Goal: Task Accomplishment & Management: Manage account settings

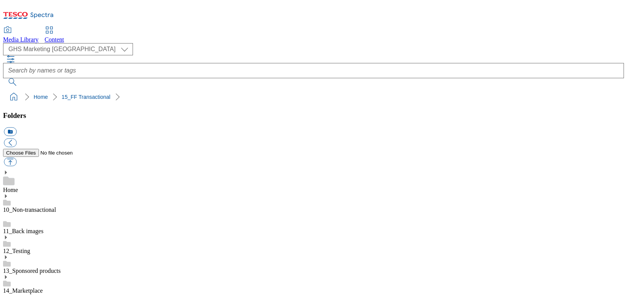
select select "flare-ghs-mktg"
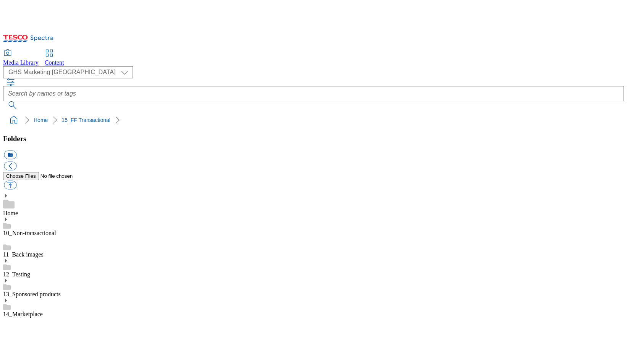
scroll to position [1, 0]
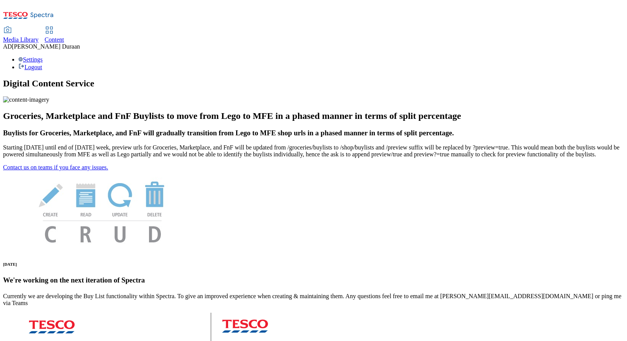
click at [64, 36] on span "Content" at bounding box center [54, 39] width 19 height 6
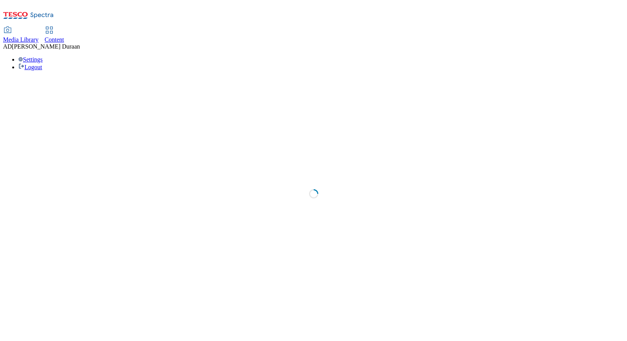
select select "ghs-[GEOGRAPHIC_DATA]"
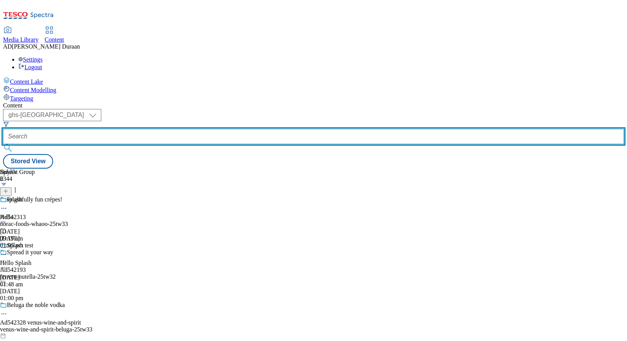
click at [170, 129] on input "text" at bounding box center [313, 136] width 621 height 15
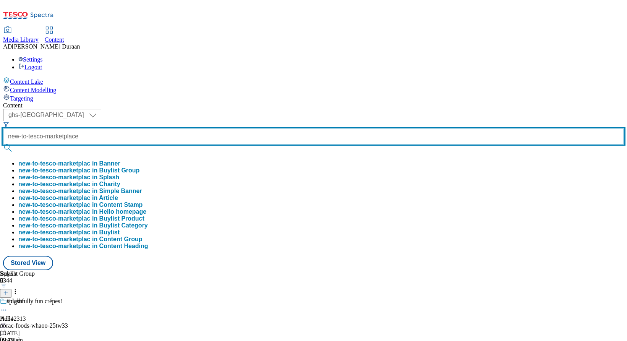
scroll to position [0, 10]
type input "new-to-tesco-marketplace"
click at [3, 144] on button "submit" at bounding box center [8, 148] width 11 height 8
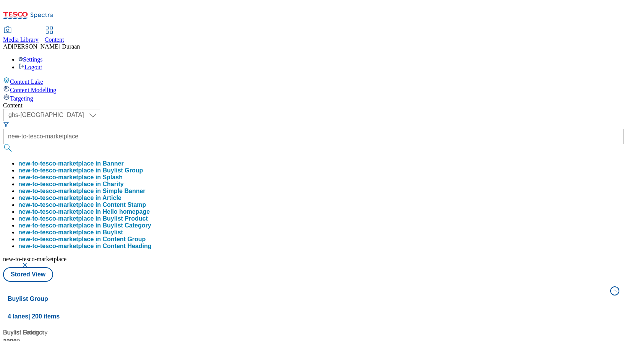
click at [259, 102] on div "Content" at bounding box center [313, 105] width 621 height 7
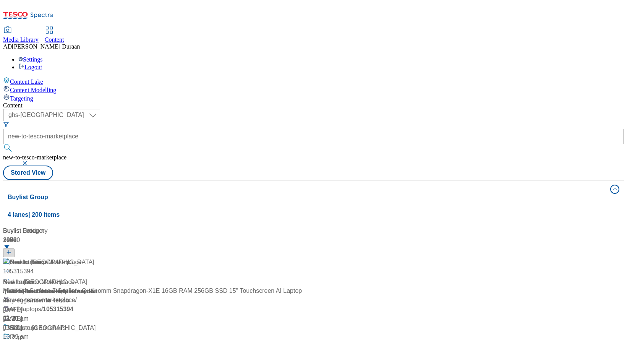
click at [177, 286] on div "/ new-to-tesco-marketplace" at bounding box center [97, 290] width 189 height 9
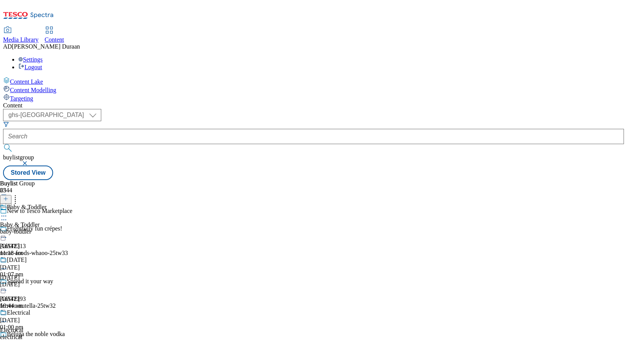
click at [8, 212] on icon at bounding box center [4, 216] width 8 height 8
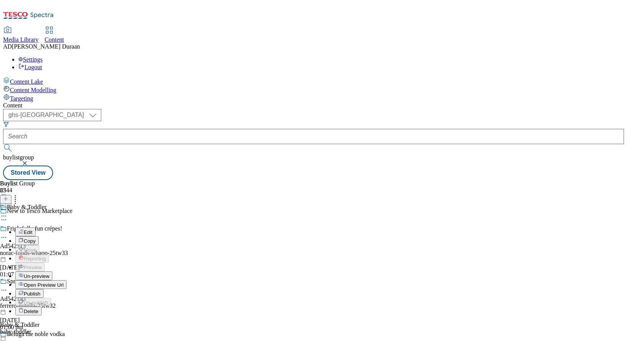
click at [66, 180] on header "Buylist 25" at bounding box center [33, 192] width 66 height 24
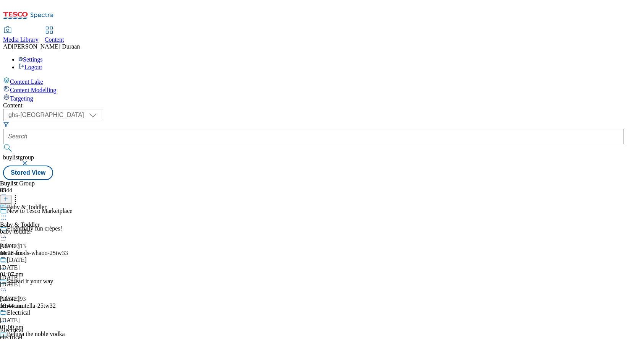
scroll to position [16, 0]
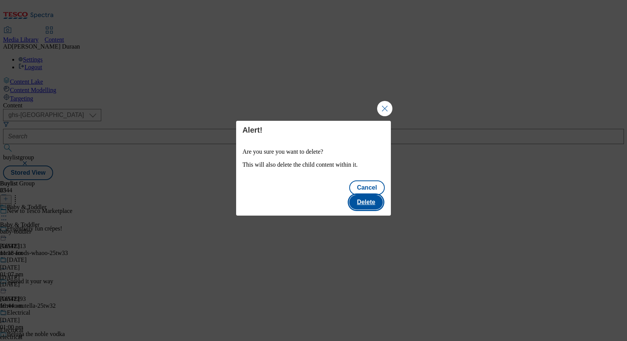
click at [367, 196] on button "Delete" at bounding box center [366, 202] width 34 height 15
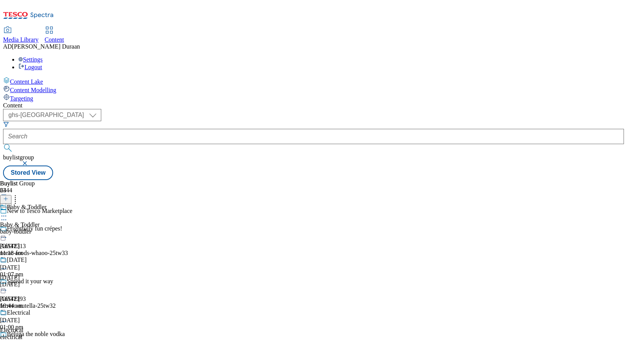
click at [5, 215] on circle at bounding box center [3, 215] width 1 height 1
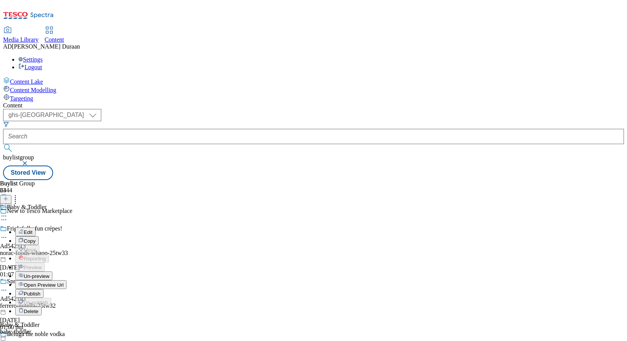
click at [40, 291] on span "Publish" at bounding box center [32, 294] width 17 height 6
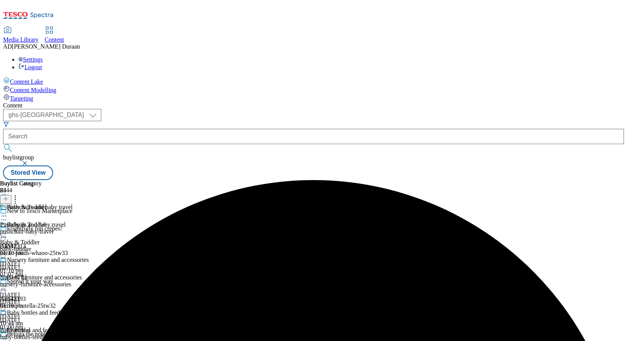
scroll to position [21, 0]
click at [8, 282] on icon at bounding box center [4, 286] width 8 height 8
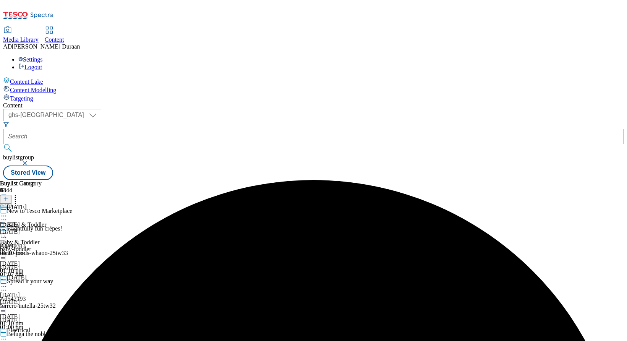
scroll to position [118, 0]
click at [8, 335] on icon at bounding box center [4, 339] width 8 height 8
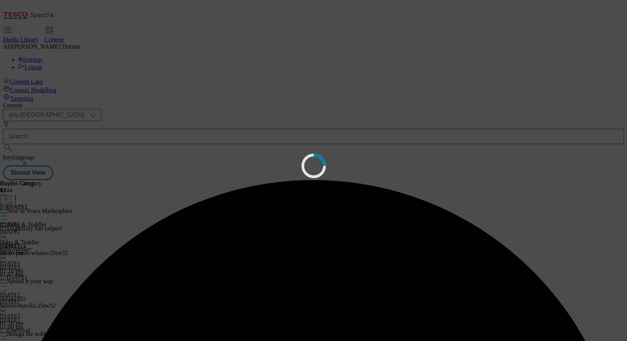
scroll to position [0, 0]
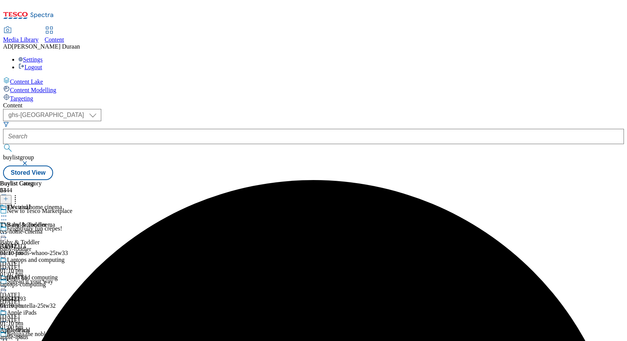
scroll to position [231, 0]
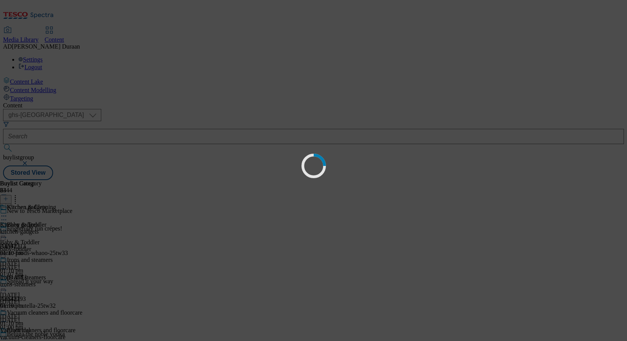
scroll to position [0, 0]
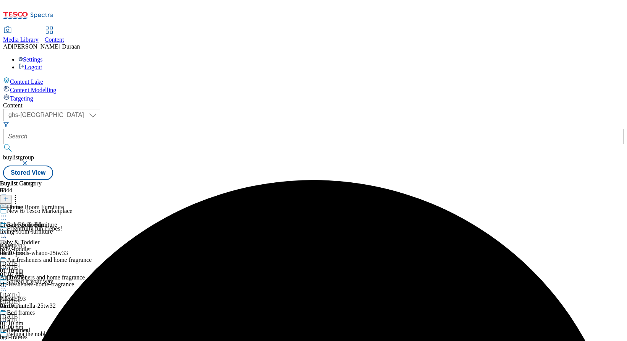
scroll to position [304, 0]
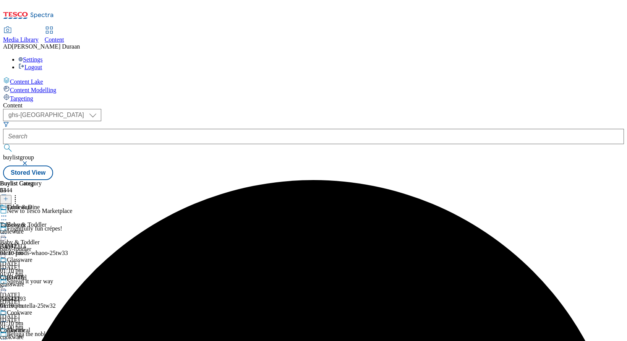
scroll to position [460, 0]
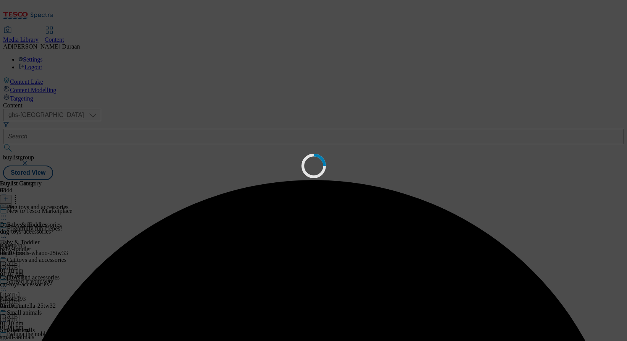
scroll to position [0, 0]
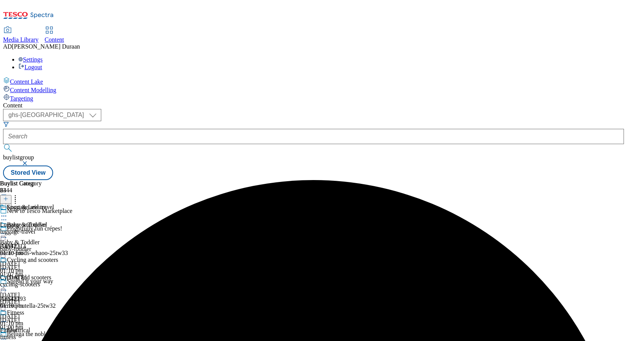
scroll to position [549, 0]
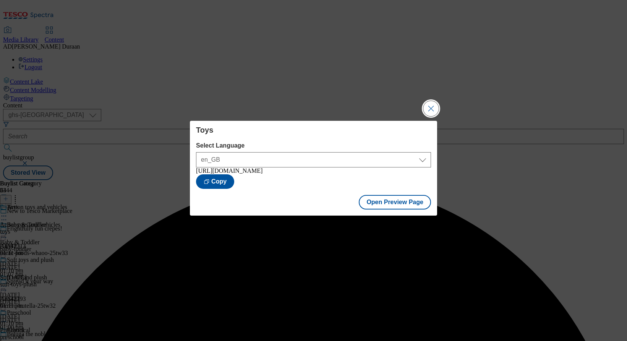
click at [431, 108] on button "Close Modal" at bounding box center [430, 108] width 15 height 15
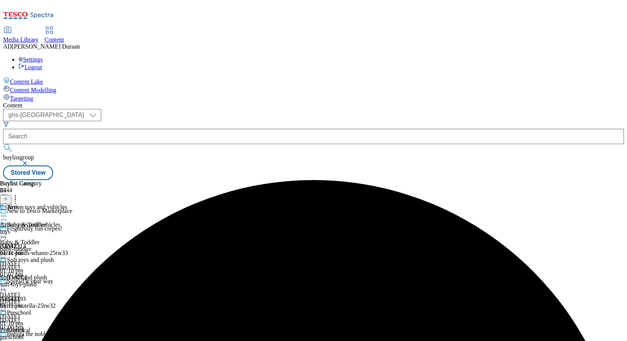
scroll to position [512, 0]
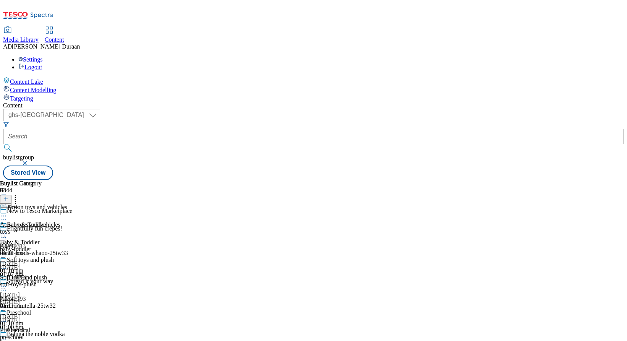
scroll to position [572, 0]
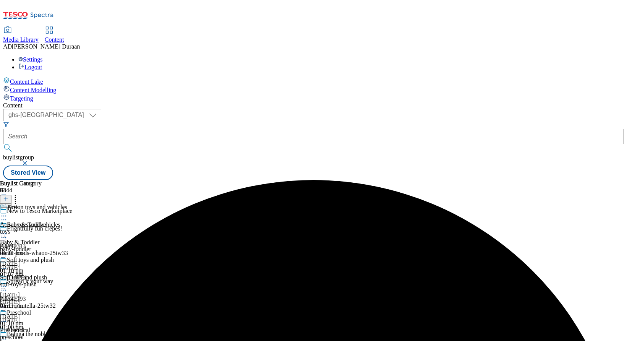
scroll to position [619, 0]
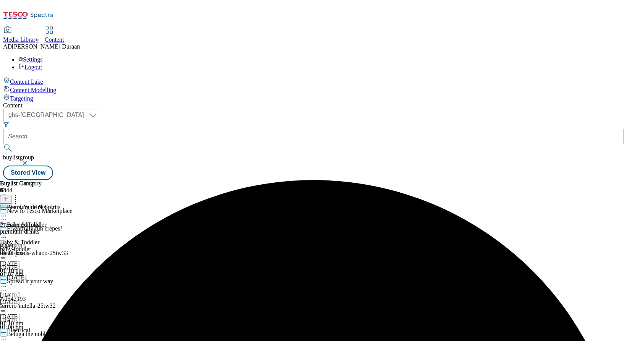
scroll to position [771, 0]
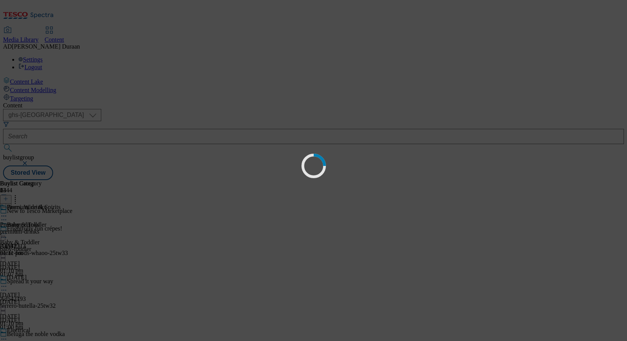
scroll to position [0, 0]
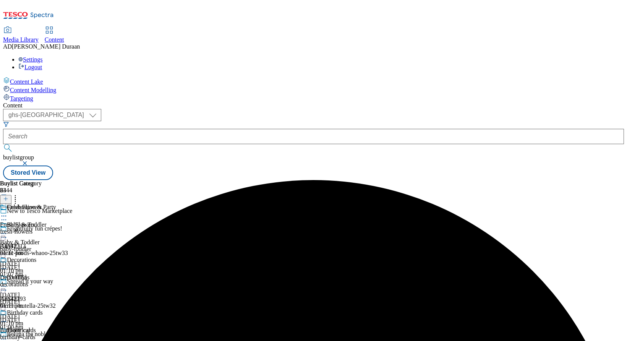
scroll to position [861, 0]
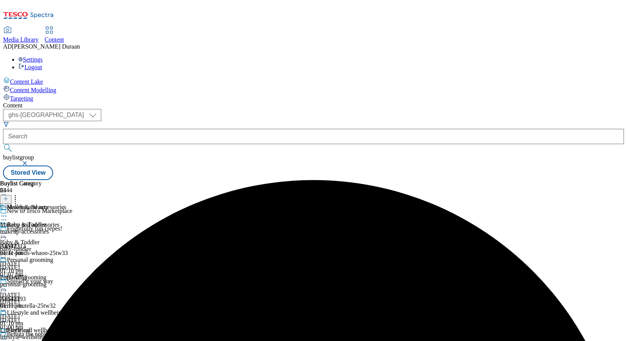
scroll to position [915, 0]
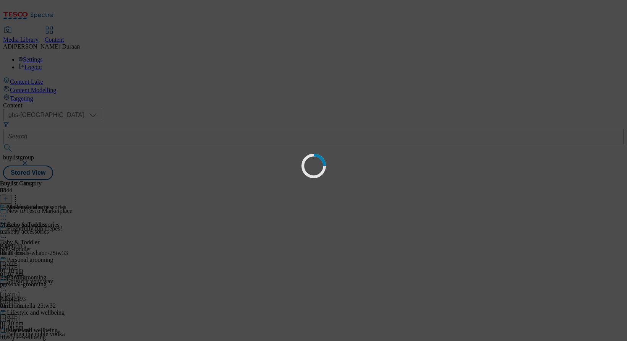
scroll to position [0, 0]
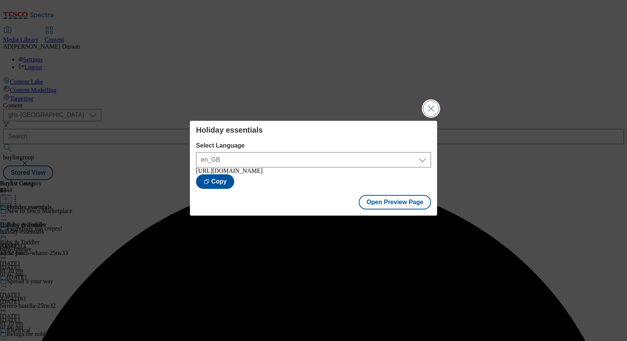
click at [430, 106] on button "Close Modal" at bounding box center [430, 108] width 15 height 15
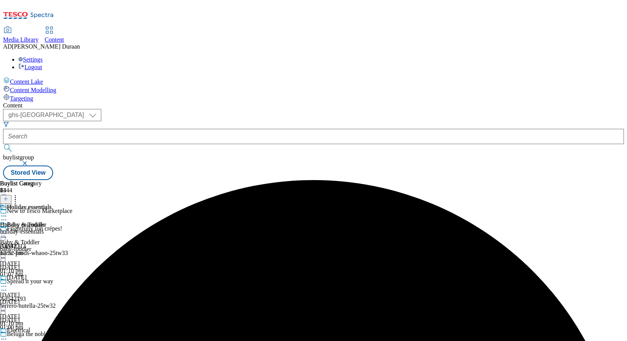
click at [8, 212] on icon at bounding box center [4, 216] width 8 height 8
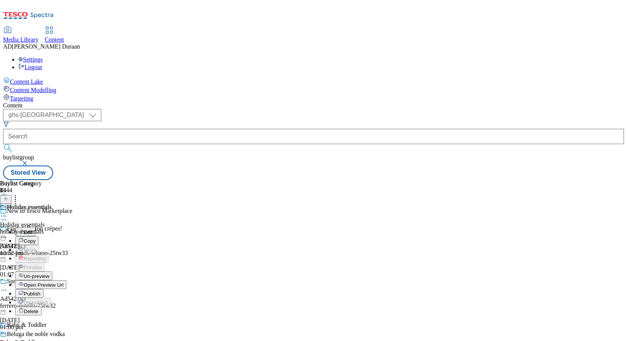
click at [40, 291] on span "Publish" at bounding box center [32, 294] width 17 height 6
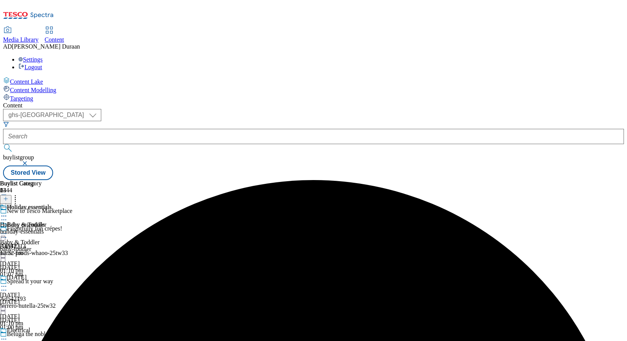
click at [8, 212] on icon at bounding box center [4, 216] width 8 height 8
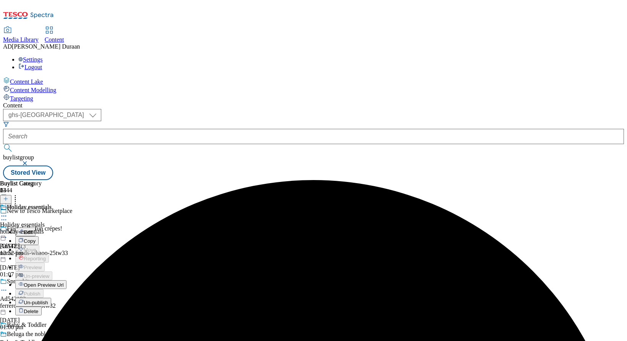
click at [48, 299] on span "Un-publish" at bounding box center [36, 302] width 24 height 6
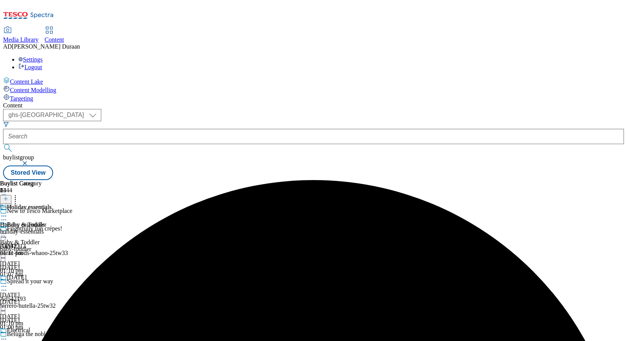
click at [8, 212] on icon at bounding box center [4, 216] width 8 height 8
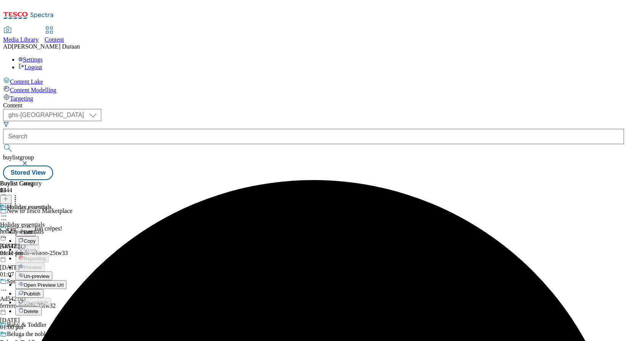
click at [49, 273] on span "Un-preview" at bounding box center [37, 276] width 26 height 6
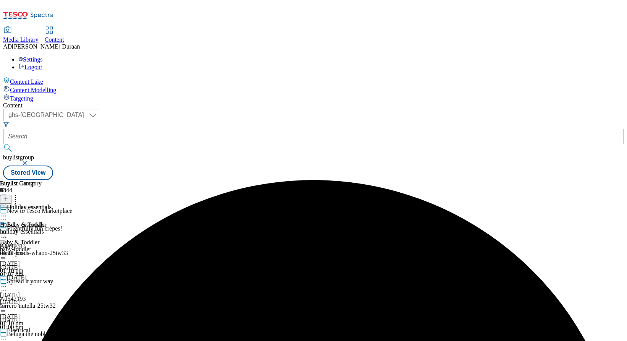
scroll to position [967, 0]
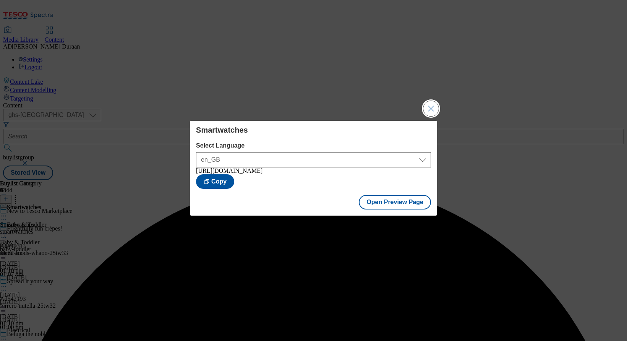
click at [429, 105] on button "Close Modal" at bounding box center [430, 108] width 15 height 15
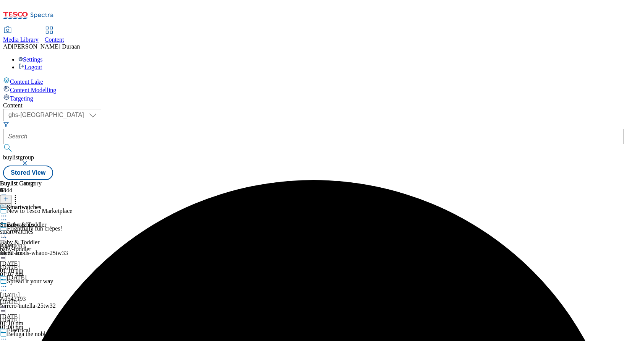
click at [8, 212] on icon at bounding box center [4, 216] width 8 height 8
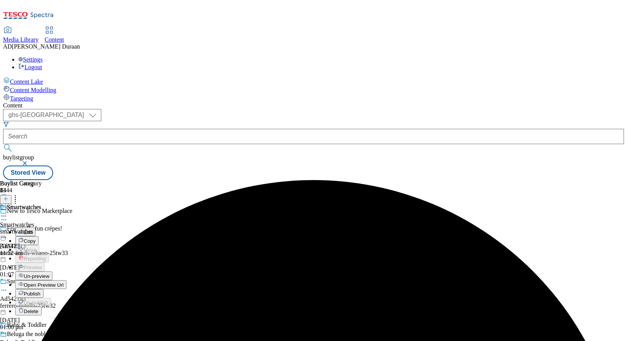
click at [40, 291] on span "Publish" at bounding box center [32, 294] width 17 height 6
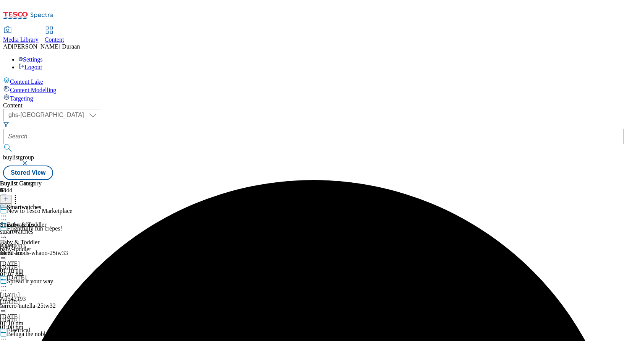
click at [8, 212] on icon at bounding box center [4, 216] width 8 height 8
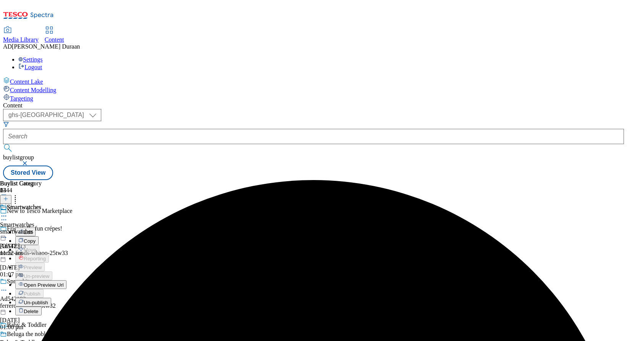
click at [48, 299] on span "Un-publish" at bounding box center [36, 302] width 24 height 6
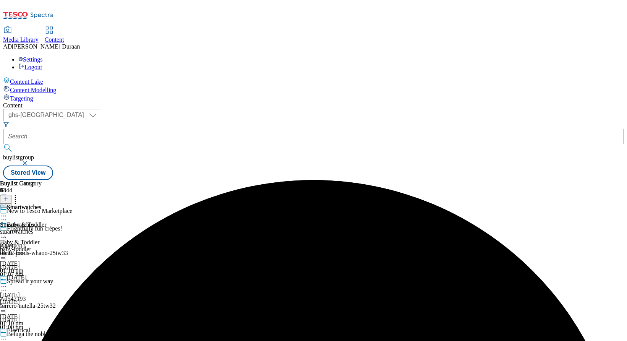
drag, startPoint x: 354, startPoint y: 119, endPoint x: 351, endPoint y: 123, distance: 4.8
click at [8, 212] on icon at bounding box center [4, 216] width 8 height 8
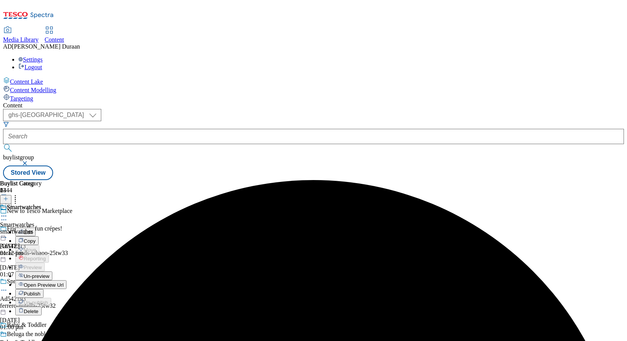
click at [52, 271] on button "Un-preview" at bounding box center [33, 275] width 37 height 9
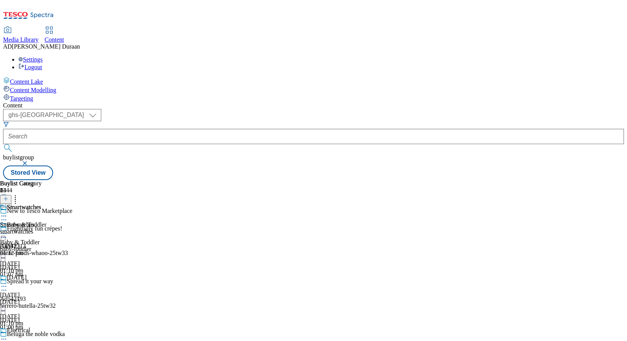
scroll to position [1086, 0]
drag, startPoint x: 373, startPoint y: 238, endPoint x: 367, endPoint y: 239, distance: 6.2
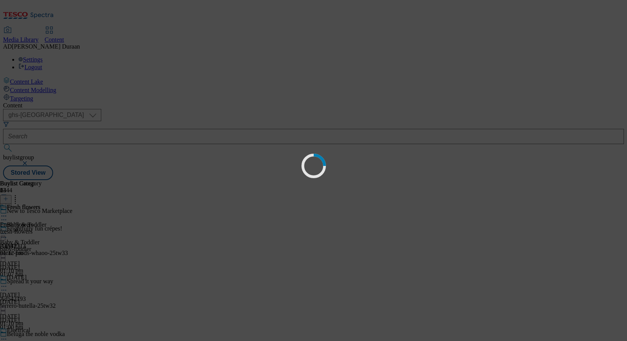
scroll to position [0, 0]
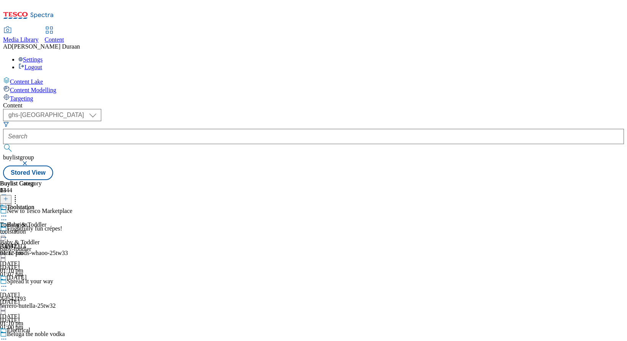
scroll to position [1393, 0]
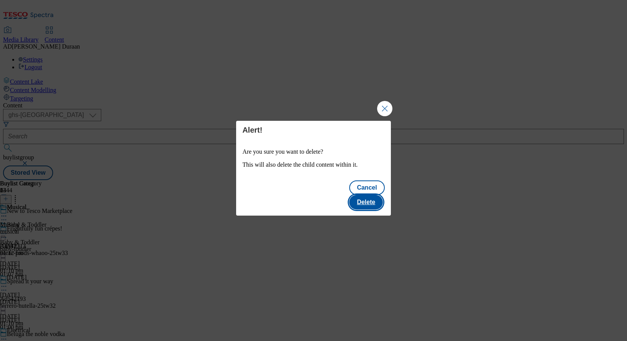
click at [373, 195] on button "Delete" at bounding box center [366, 202] width 34 height 15
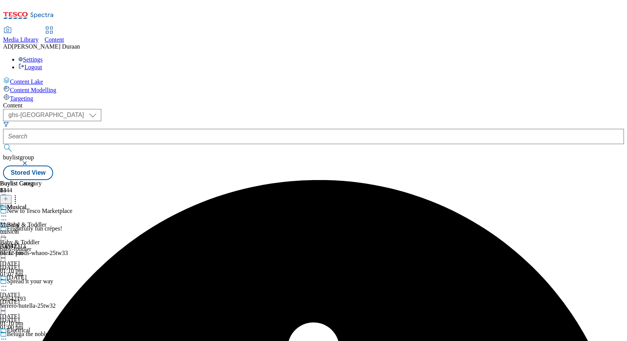
click at [8, 212] on icon at bounding box center [4, 216] width 8 height 8
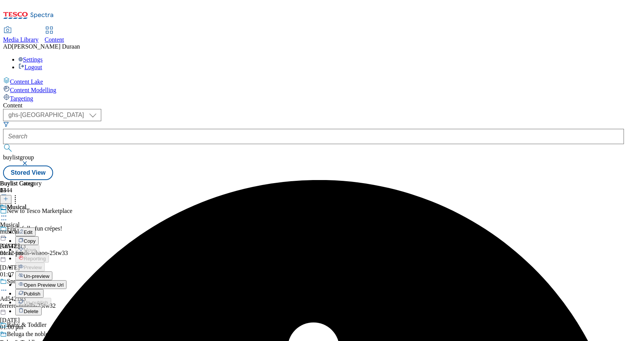
click at [40, 291] on span "Publish" at bounding box center [32, 294] width 17 height 6
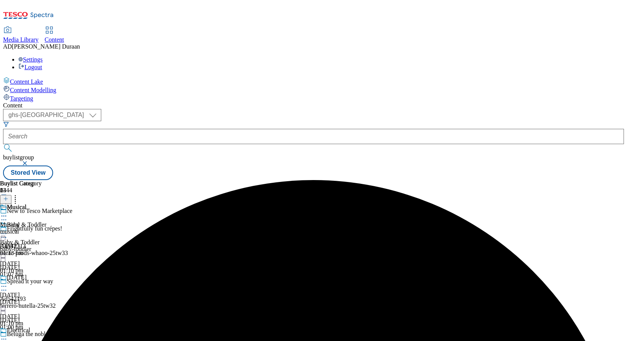
click at [8, 212] on icon at bounding box center [4, 216] width 8 height 8
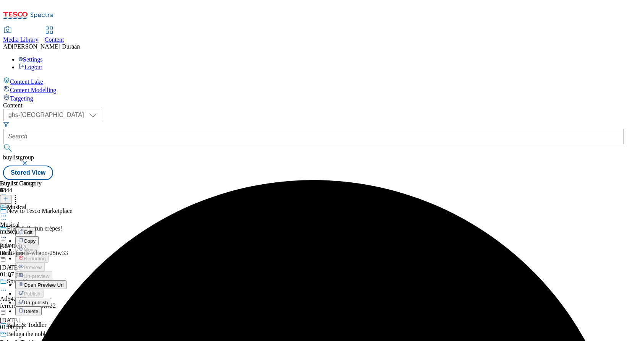
click at [48, 299] on span "Un-publish" at bounding box center [36, 302] width 24 height 6
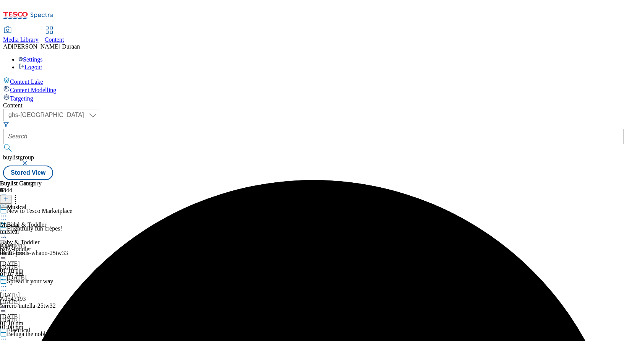
click at [8, 212] on icon at bounding box center [4, 216] width 8 height 8
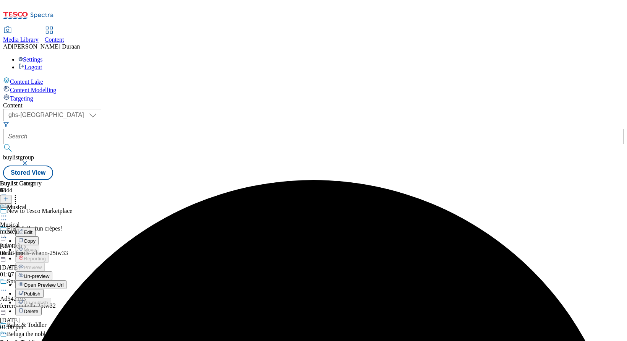
click at [49, 273] on span "Un-preview" at bounding box center [37, 276] width 26 height 6
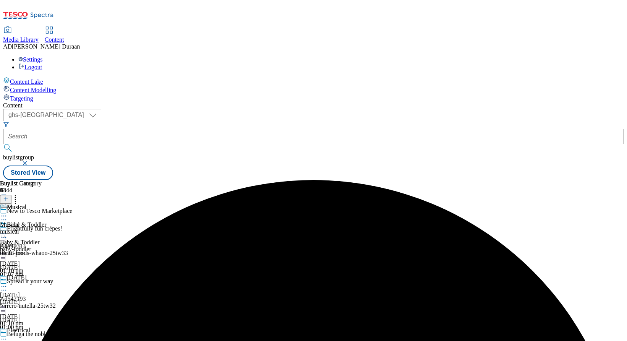
click at [8, 212] on icon at bounding box center [4, 216] width 8 height 8
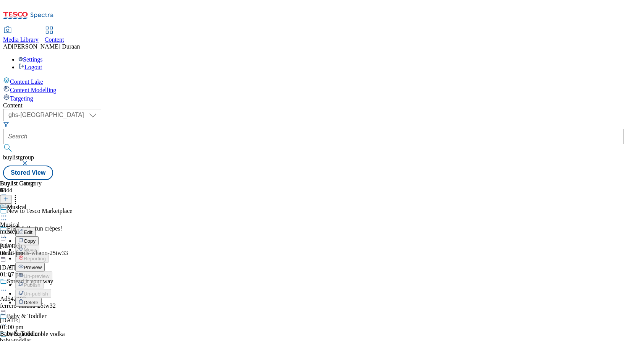
click at [39, 299] on span "Delete" at bounding box center [31, 302] width 15 height 6
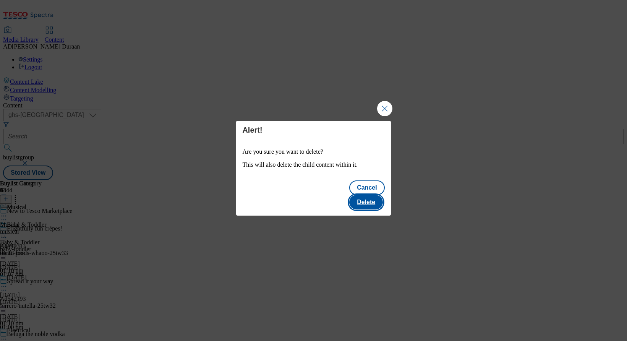
click at [366, 195] on button "Delete" at bounding box center [366, 202] width 34 height 15
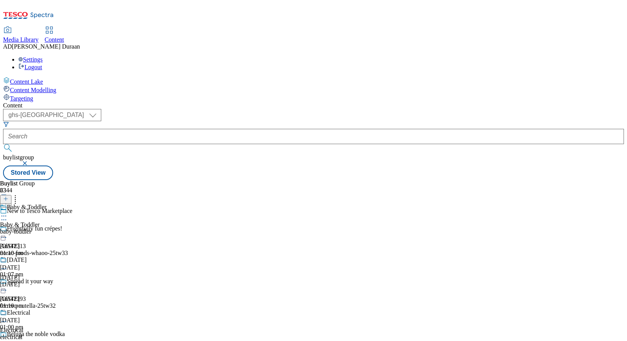
scroll to position [1080, 0]
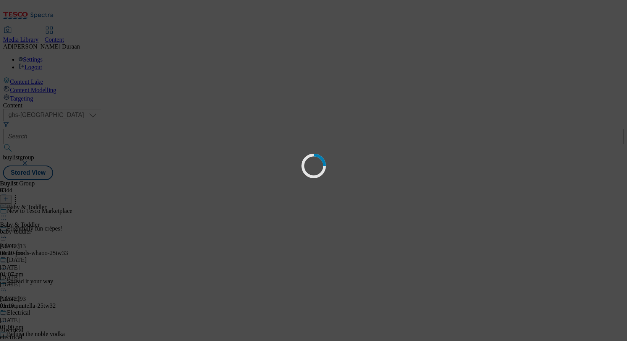
scroll to position [0, 0]
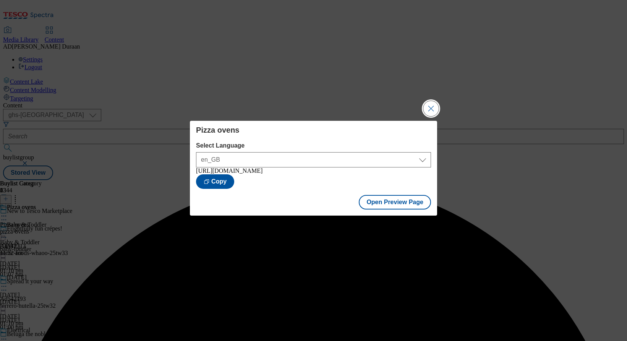
click at [431, 107] on button "Close Modal" at bounding box center [430, 108] width 15 height 15
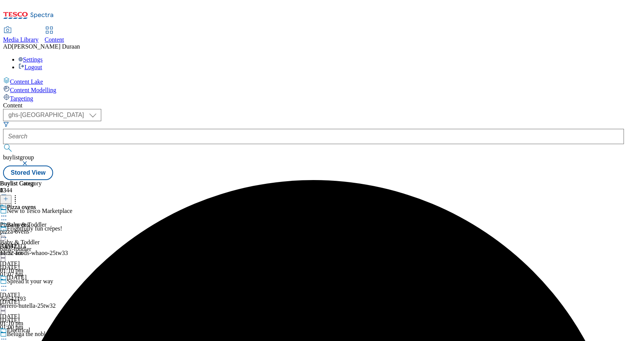
click at [8, 212] on icon at bounding box center [4, 216] width 8 height 8
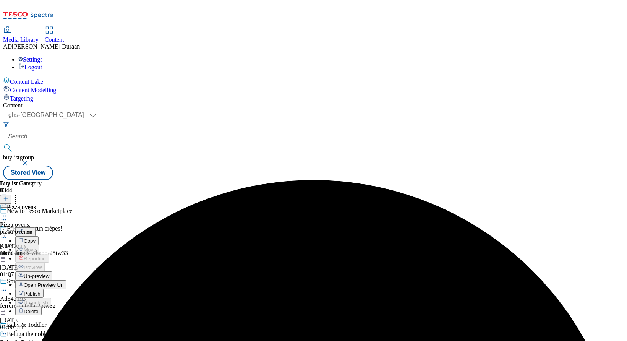
click at [49, 273] on span "Un-preview" at bounding box center [37, 276] width 26 height 6
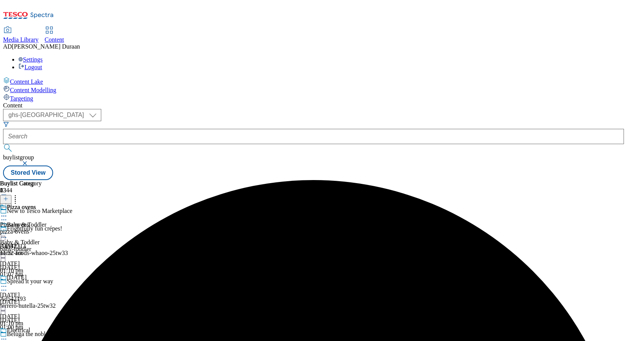
click at [5, 215] on circle at bounding box center [3, 215] width 1 height 1
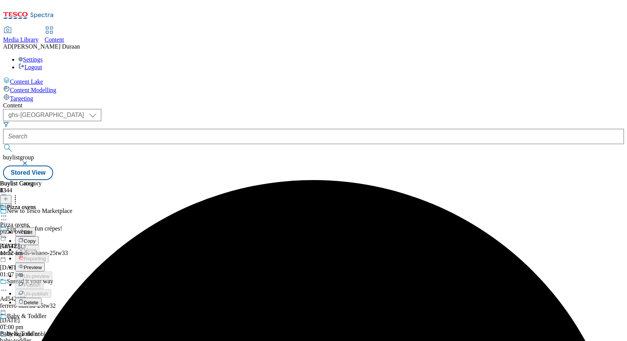
click at [39, 299] on span "Delete" at bounding box center [31, 302] width 15 height 6
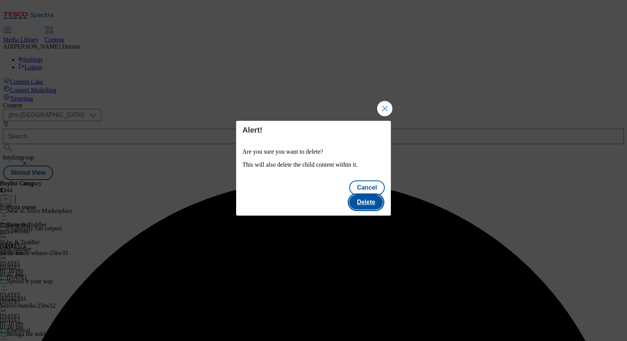
click at [365, 195] on button "Delete" at bounding box center [366, 202] width 34 height 15
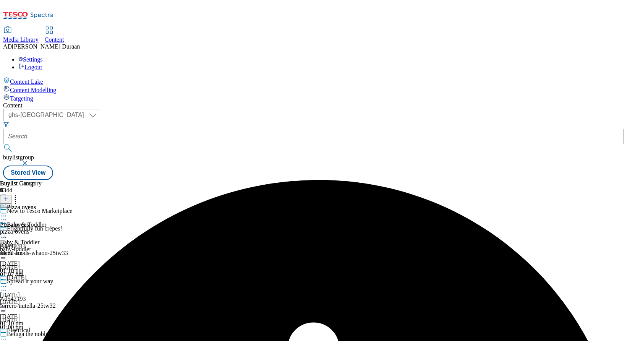
click at [8, 212] on icon at bounding box center [4, 216] width 8 height 8
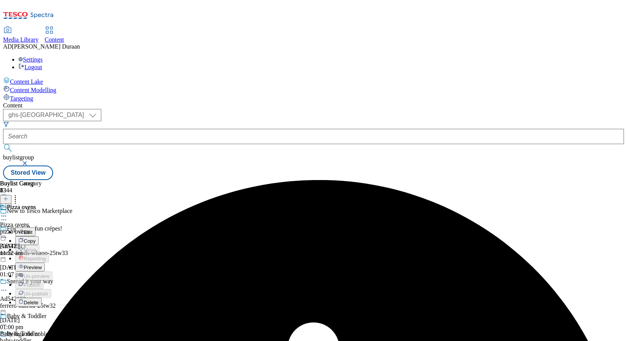
click at [42, 264] on span "Preview" at bounding box center [33, 267] width 18 height 6
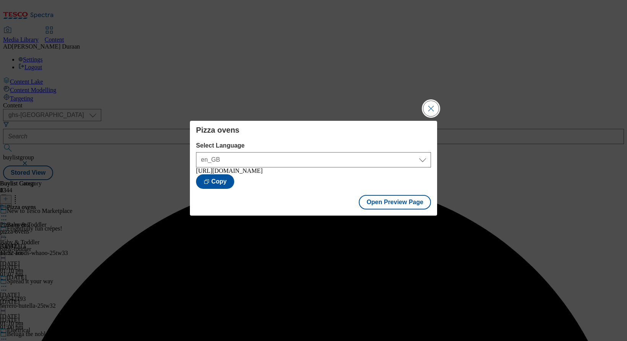
drag, startPoint x: 429, startPoint y: 105, endPoint x: 367, endPoint y: 117, distance: 62.6
click at [429, 105] on button "Close Modal" at bounding box center [430, 108] width 15 height 15
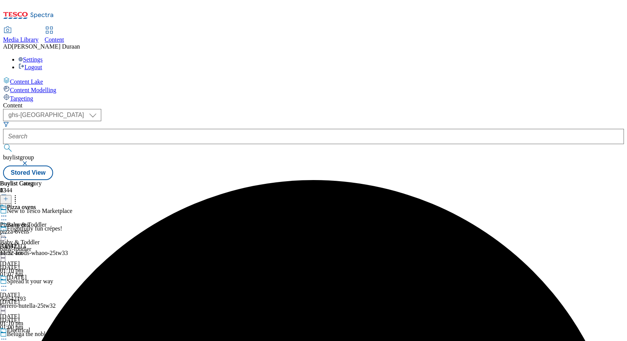
click at [3, 215] on circle at bounding box center [2, 215] width 1 height 1
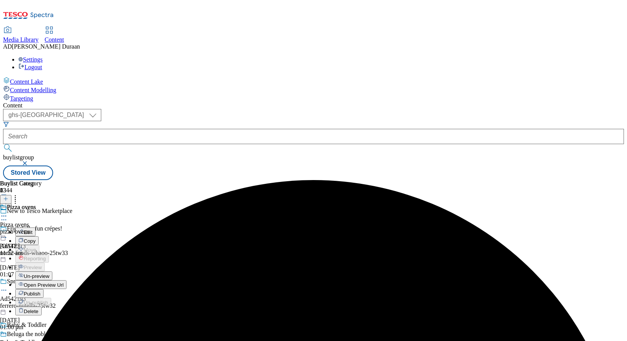
click at [40, 291] on span "Publish" at bounding box center [32, 294] width 17 height 6
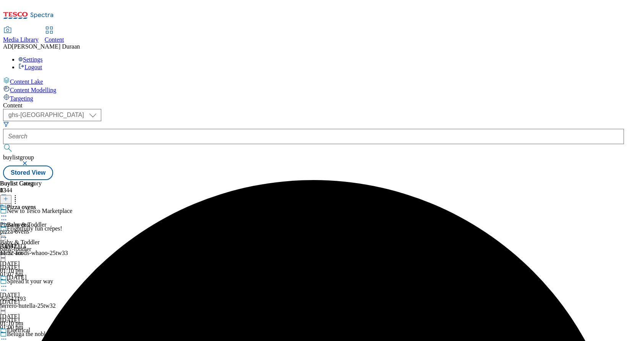
click at [8, 212] on icon at bounding box center [4, 216] width 8 height 8
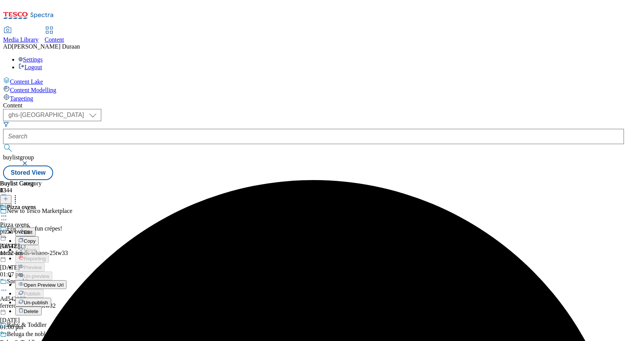
click at [48, 299] on span "Un-publish" at bounding box center [36, 302] width 24 height 6
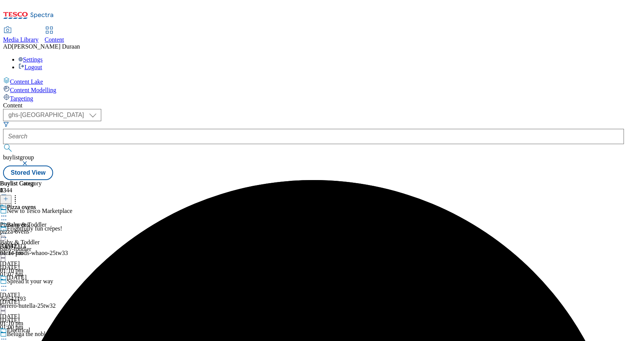
click at [8, 212] on icon at bounding box center [4, 216] width 8 height 8
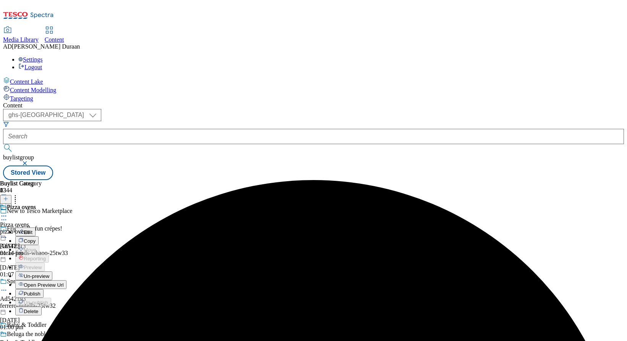
click at [49, 273] on span "Un-preview" at bounding box center [37, 276] width 26 height 6
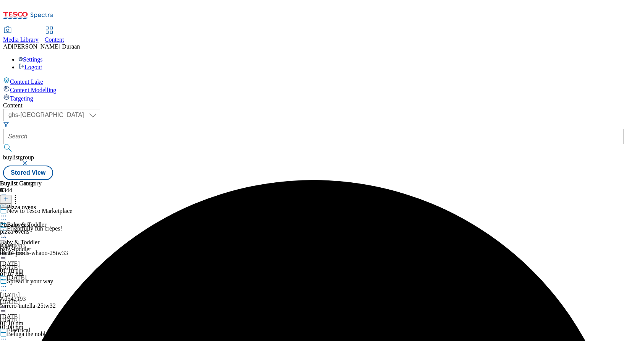
click at [8, 212] on icon at bounding box center [4, 216] width 8 height 8
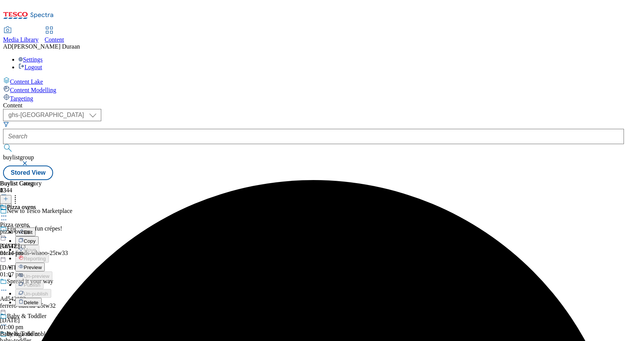
click at [39, 299] on span "Delete" at bounding box center [31, 302] width 15 height 6
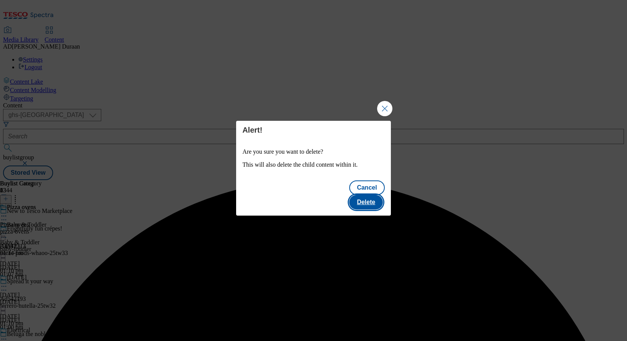
click at [367, 195] on button "Delete" at bounding box center [366, 202] width 34 height 15
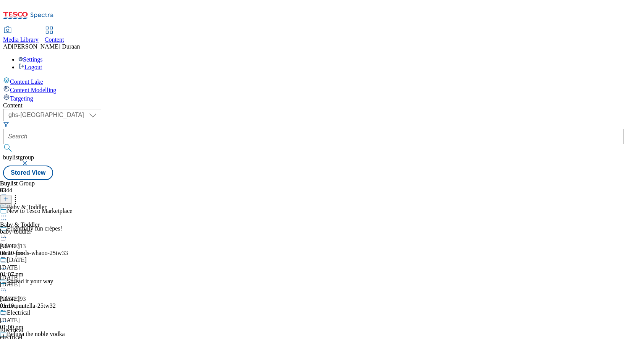
scroll to position [1246, 0]
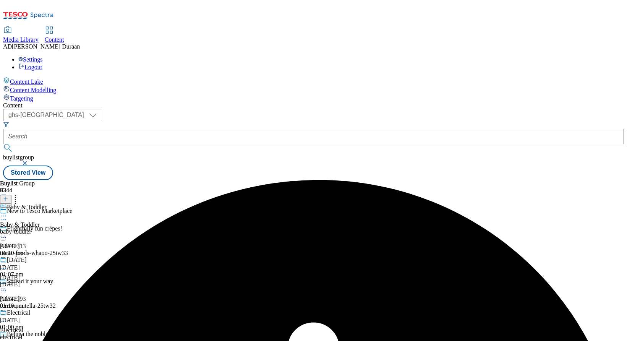
scroll to position [1208, 0]
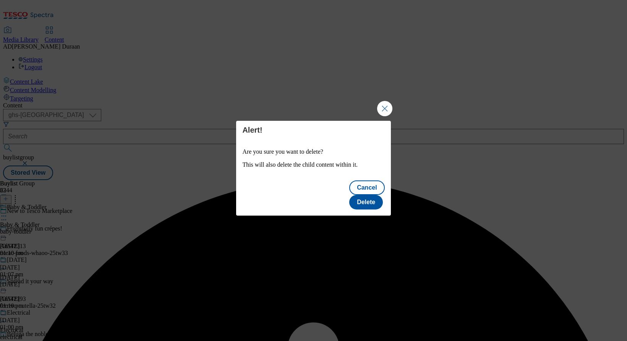
scroll to position [0, 0]
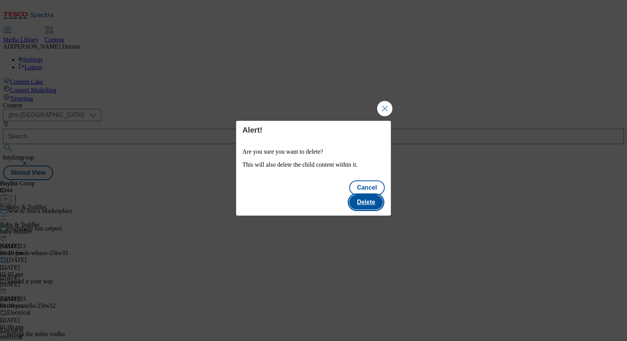
click at [366, 195] on button "Delete" at bounding box center [366, 202] width 34 height 15
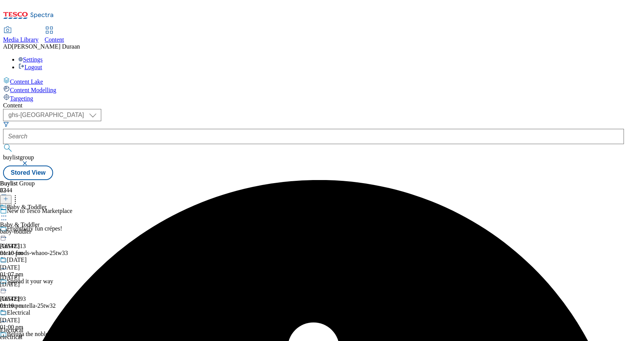
click at [439, 180] on div "Buylist Group 6344 New to Tesco Marketplace Frightfully fun crépes! Ad542313 no…" at bounding box center [313, 180] width 621 height 0
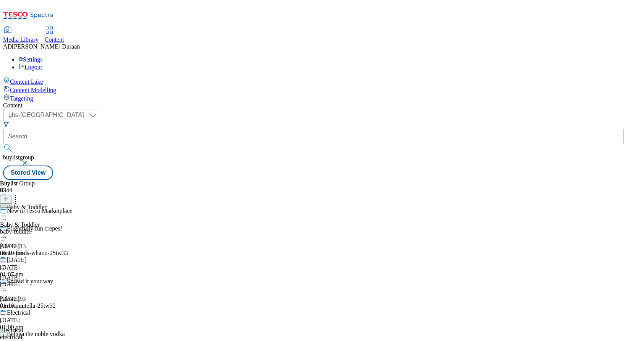
click at [19, 194] on icon at bounding box center [15, 198] width 8 height 8
click at [46, 219] on button "Reorder" at bounding box center [30, 224] width 31 height 10
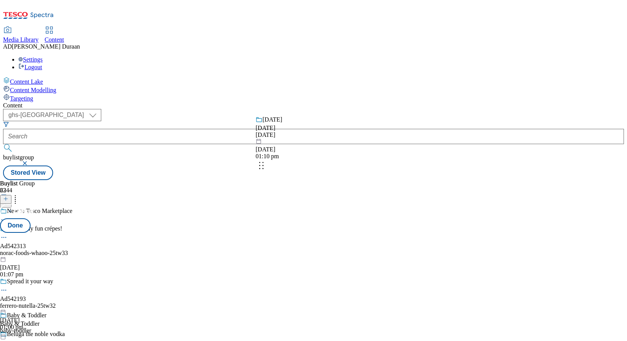
drag, startPoint x: 361, startPoint y: 233, endPoint x: 366, endPoint y: 153, distance: 80.0
click at [366, 153] on body "Icons icon_account icon_add icon_backward_link icon_basket icon_benefits icon_c…" at bounding box center [313, 91] width 621 height 177
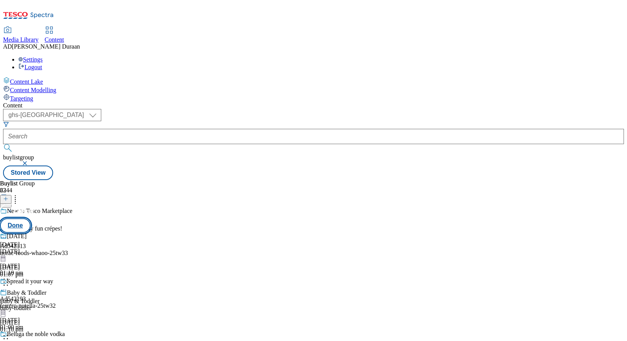
click at [31, 218] on button "Done" at bounding box center [15, 225] width 31 height 15
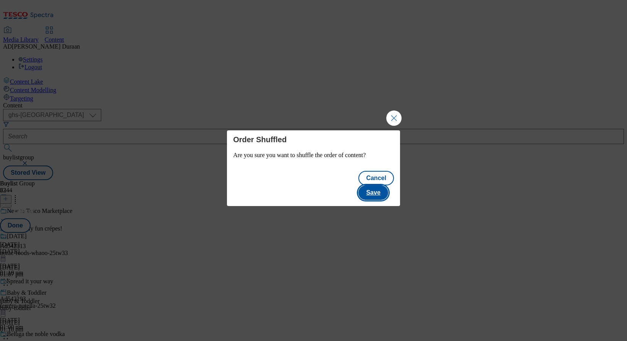
click at [375, 185] on button "Save" at bounding box center [372, 192] width 29 height 15
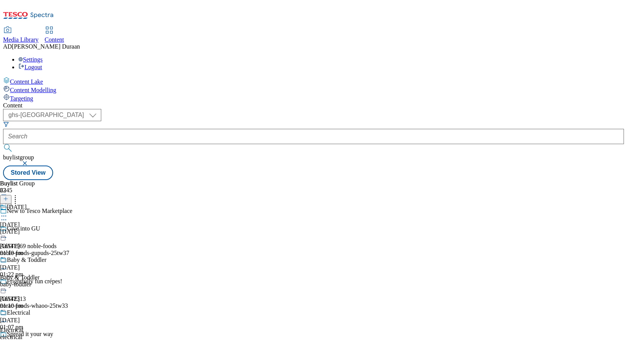
scroll to position [1086, 0]
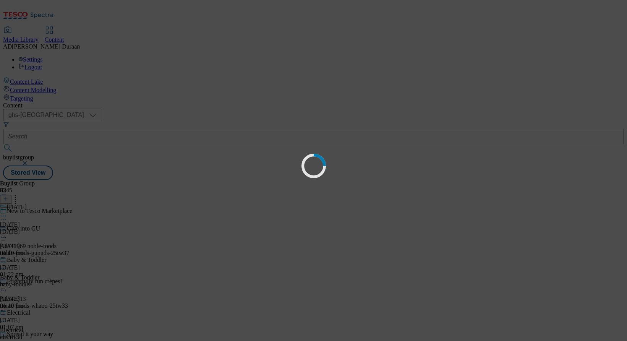
scroll to position [0, 0]
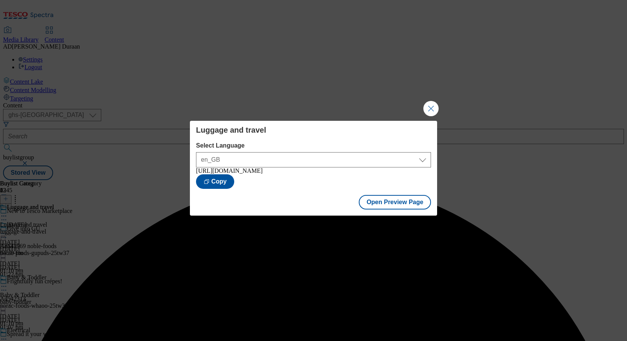
click at [434, 105] on button "Close Modal" at bounding box center [430, 108] width 15 height 15
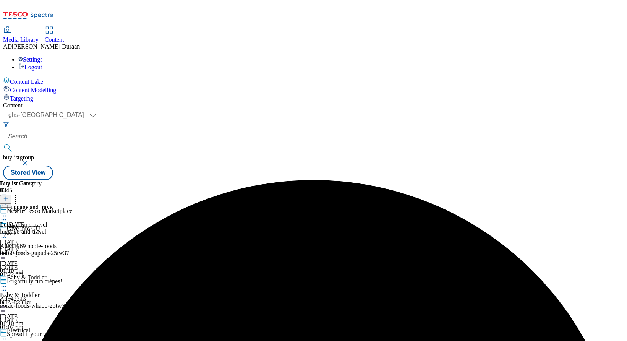
click at [8, 212] on icon at bounding box center [4, 216] width 8 height 8
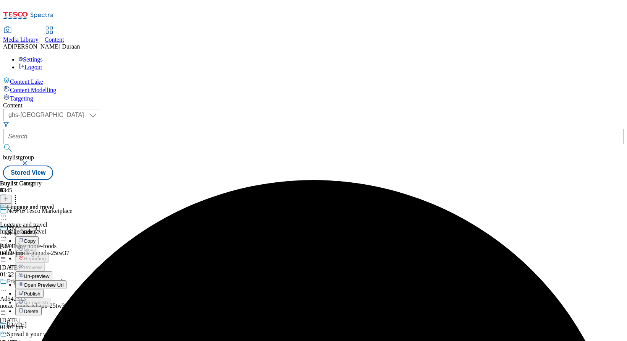
click at [40, 291] on span "Publish" at bounding box center [32, 294] width 17 height 6
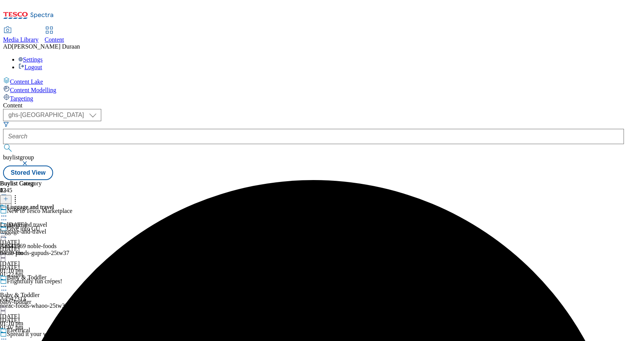
click at [8, 212] on icon at bounding box center [4, 216] width 8 height 8
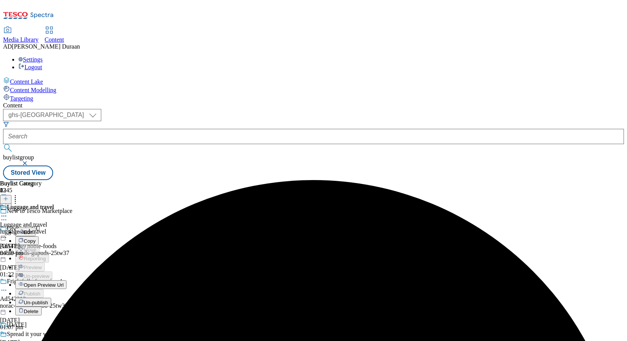
click at [48, 299] on span "Un-publish" at bounding box center [36, 302] width 24 height 6
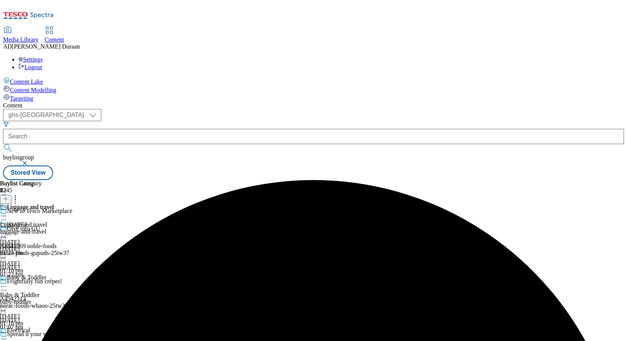
click at [8, 212] on icon at bounding box center [4, 216] width 8 height 8
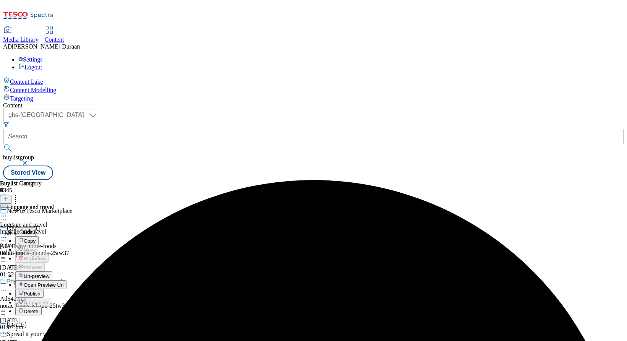
click at [49, 273] on span "Un-preview" at bounding box center [37, 276] width 26 height 6
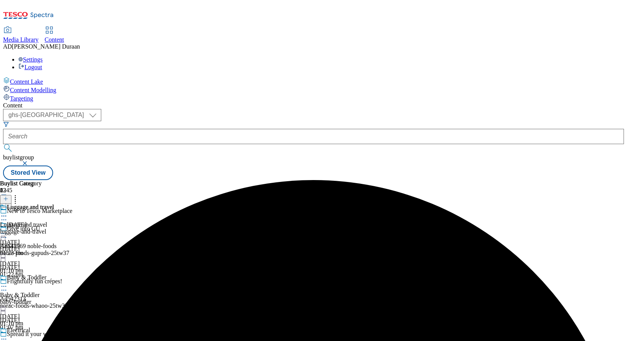
click at [8, 212] on icon at bounding box center [4, 216] width 8 height 8
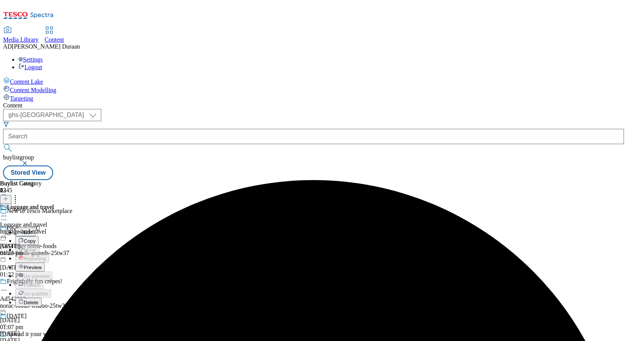
click at [39, 299] on span "Delete" at bounding box center [31, 302] width 15 height 6
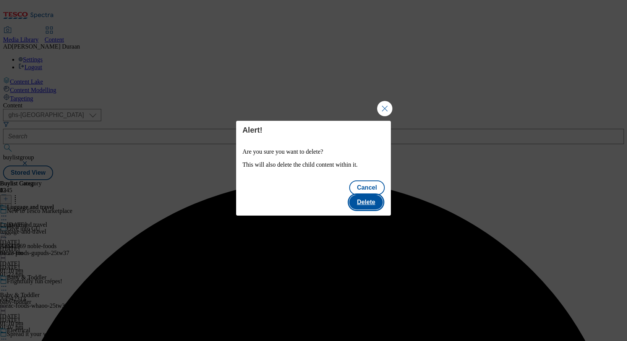
click at [370, 197] on button "Delete" at bounding box center [366, 202] width 34 height 15
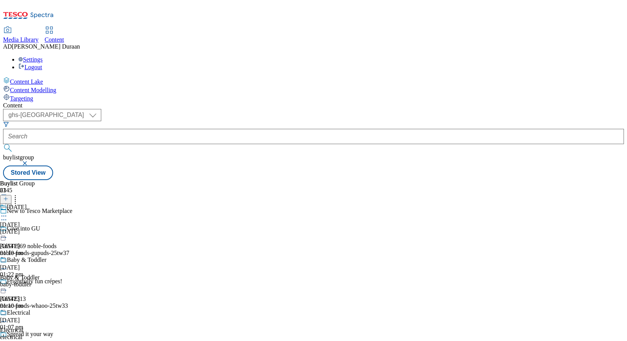
scroll to position [1110, 0]
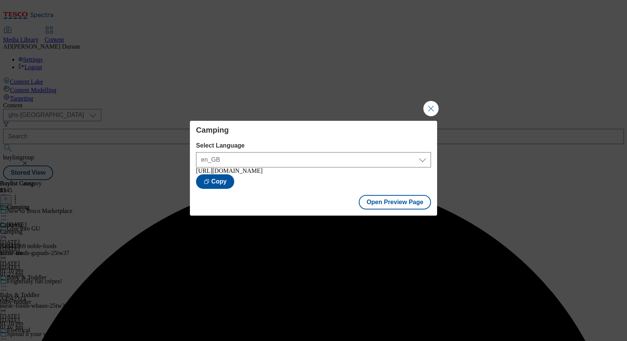
click at [432, 105] on button "Close Modal" at bounding box center [430, 108] width 15 height 15
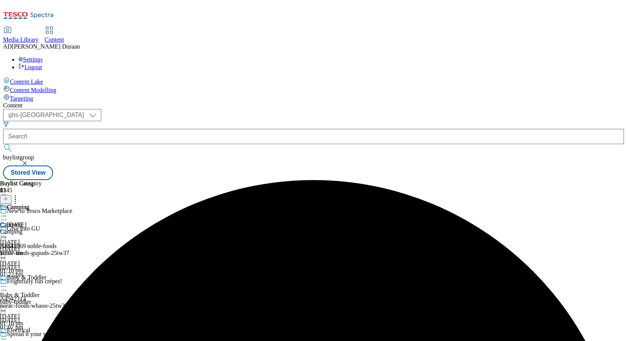
click at [8, 212] on icon at bounding box center [4, 216] width 8 height 8
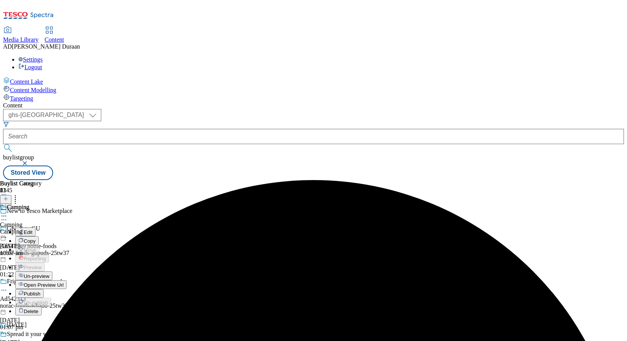
click at [40, 291] on span "Publish" at bounding box center [32, 294] width 17 height 6
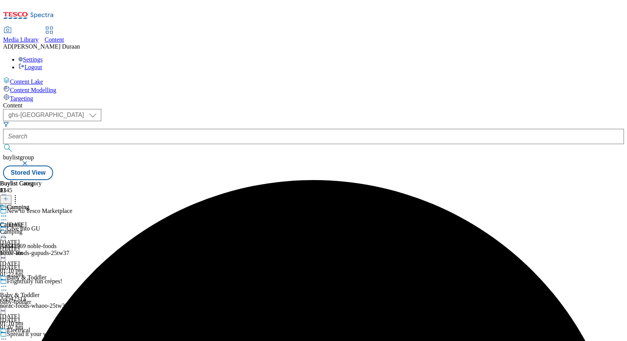
click at [8, 212] on icon at bounding box center [4, 216] width 8 height 8
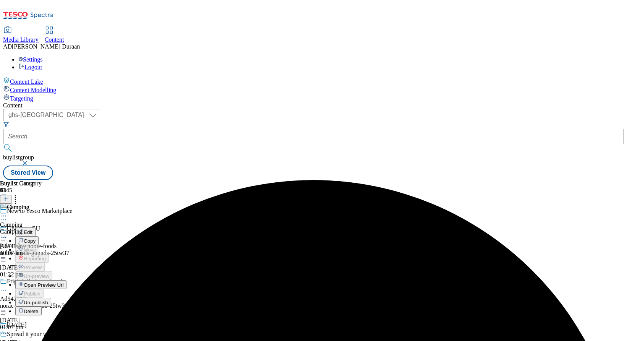
click at [48, 299] on span "Un-publish" at bounding box center [36, 302] width 24 height 6
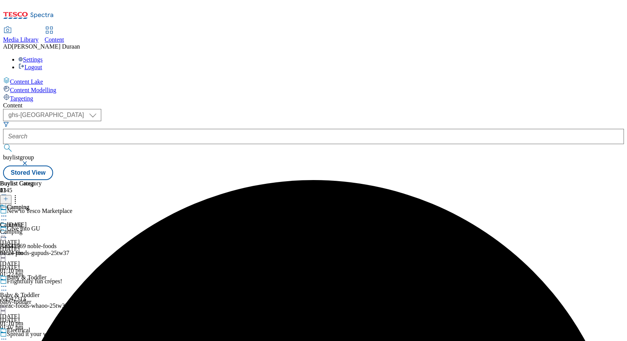
click at [8, 212] on icon at bounding box center [4, 216] width 8 height 8
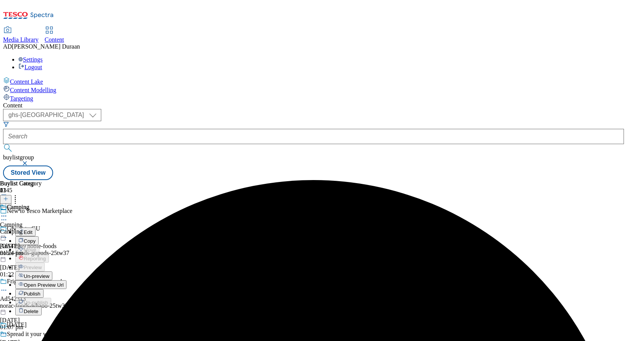
click at [49, 273] on span "Un-preview" at bounding box center [37, 276] width 26 height 6
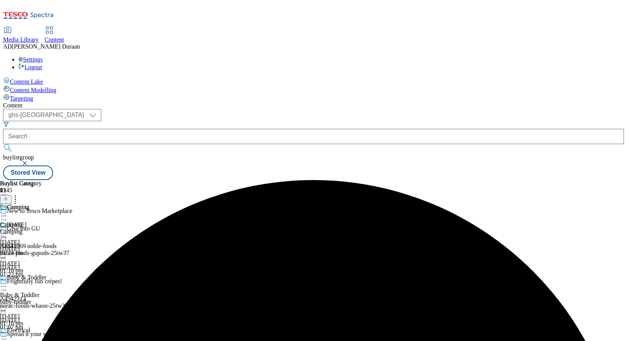
click at [8, 212] on icon at bounding box center [4, 216] width 8 height 8
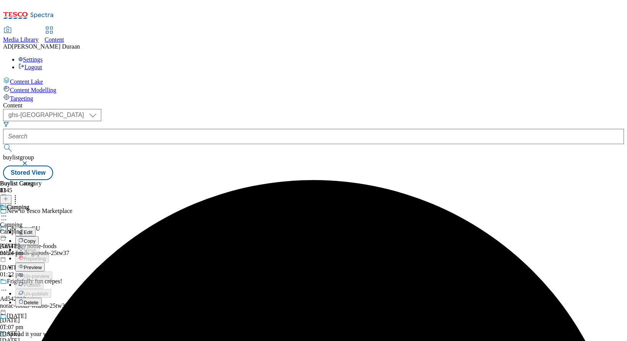
click at [39, 299] on span "Delete" at bounding box center [31, 302] width 15 height 6
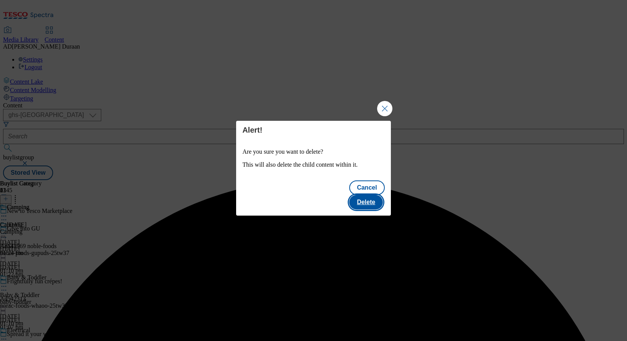
click at [368, 195] on button "Delete" at bounding box center [366, 202] width 34 height 15
